Goal: Transaction & Acquisition: Download file/media

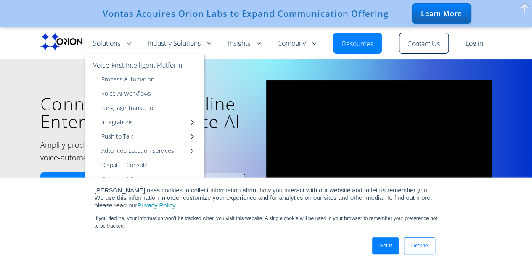
click at [115, 44] on link "Solutions" at bounding box center [112, 44] width 38 height 10
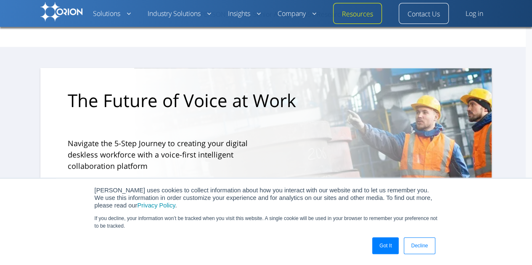
scroll to position [2669, 0]
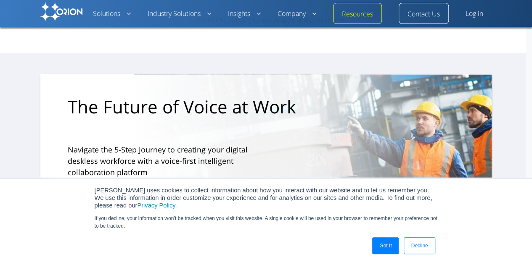
click at [416, 246] on link "Decline" at bounding box center [419, 245] width 31 height 17
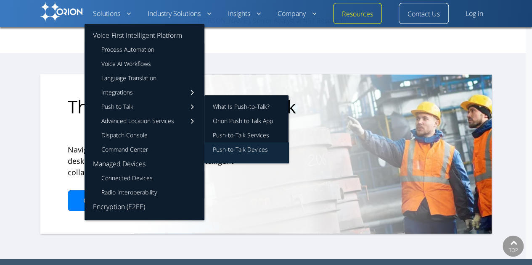
click at [227, 152] on link "Push-to-Talk Devices" at bounding box center [246, 152] width 84 height 21
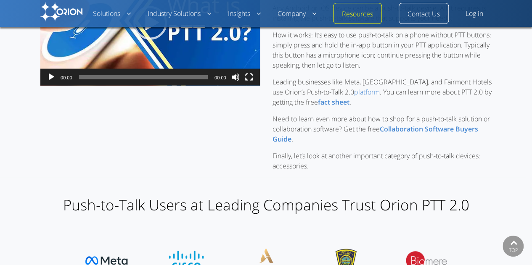
scroll to position [854, 0]
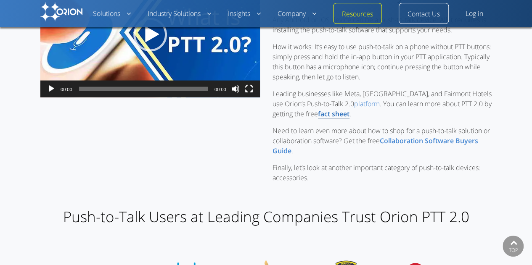
click at [323, 119] on b "fact sheet" at bounding box center [334, 113] width 32 height 9
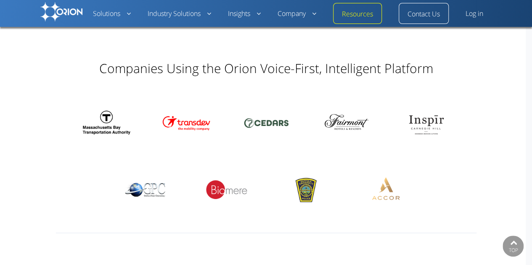
scroll to position [2669, 0]
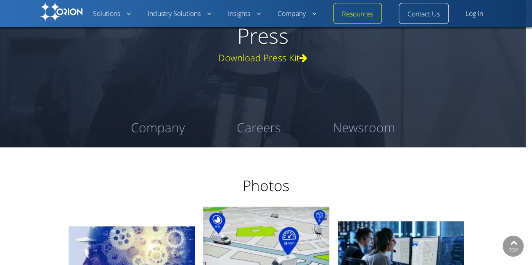
scroll to position [5, 0]
